Goal: Navigation & Orientation: Find specific page/section

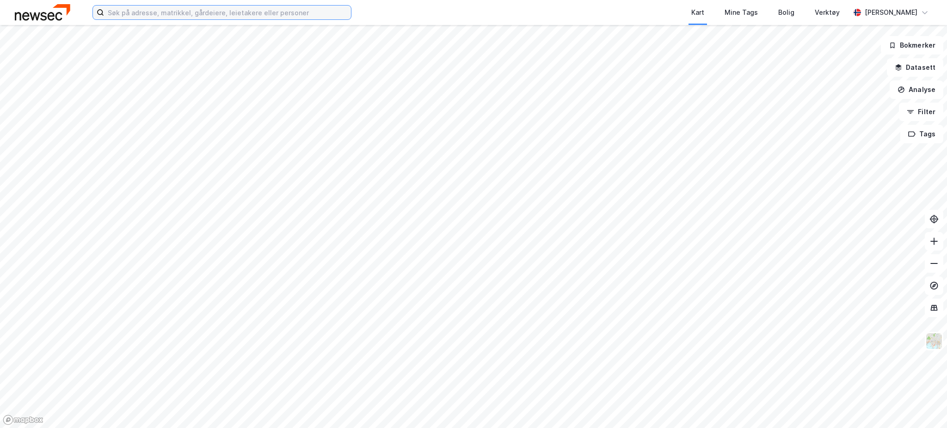
click at [182, 14] on input at bounding box center [227, 13] width 247 height 14
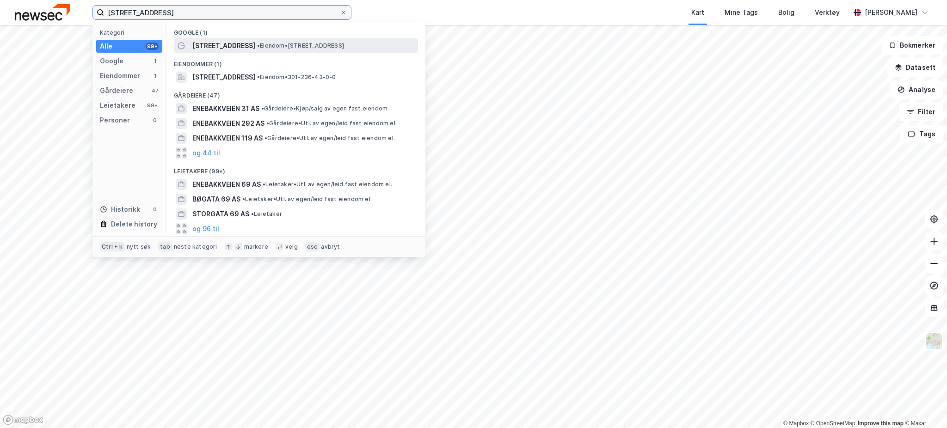
type input "[STREET_ADDRESS]"
click at [227, 49] on span "[STREET_ADDRESS]" at bounding box center [223, 45] width 63 height 11
